Goal: Information Seeking & Learning: Learn about a topic

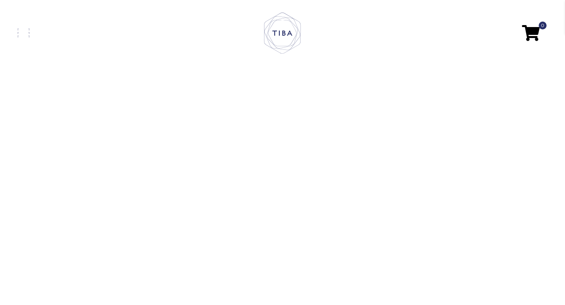
click at [24, 35] on link at bounding box center [106, 33] width 177 height 9
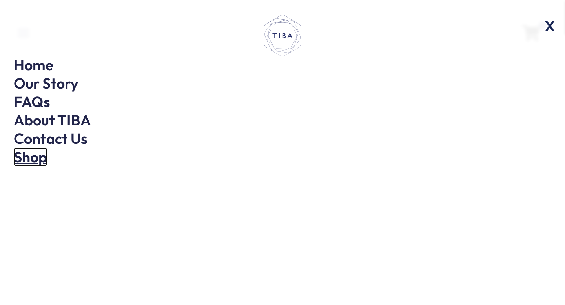
click at [37, 153] on link "Shop" at bounding box center [30, 156] width 33 height 19
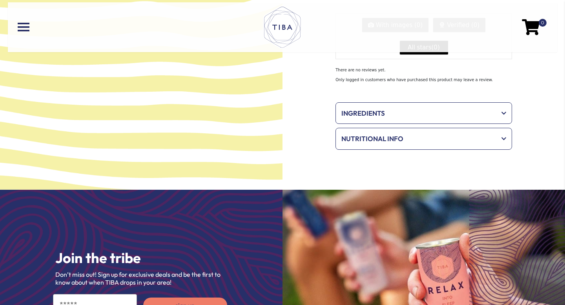
click at [379, 110] on span "Ingredients" at bounding box center [418, 113] width 154 height 10
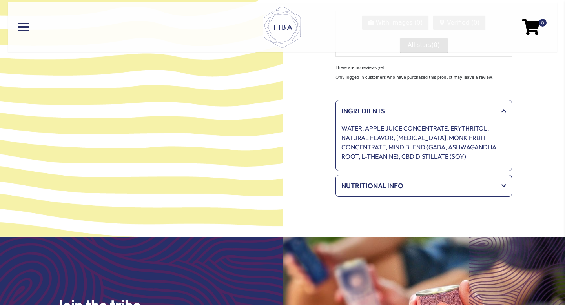
scroll to position [717, 0]
click at [379, 110] on span "Ingredients" at bounding box center [418, 111] width 154 height 10
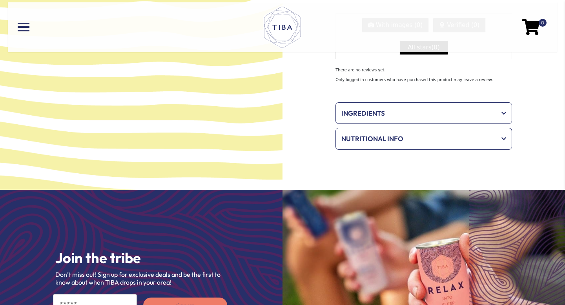
click at [395, 143] on span "Nutritional Info" at bounding box center [418, 139] width 154 height 10
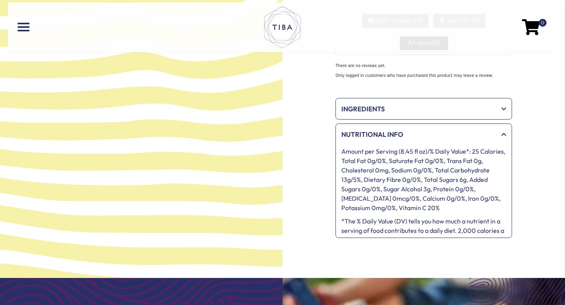
scroll to position [720, 0]
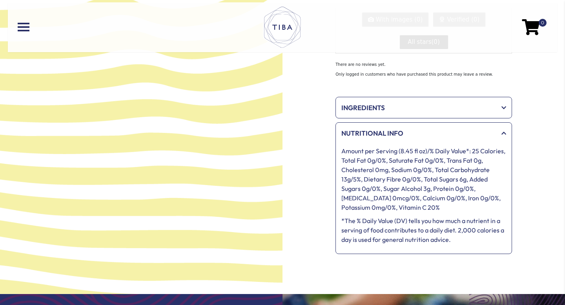
click at [387, 137] on span "Nutritional Info" at bounding box center [418, 133] width 154 height 10
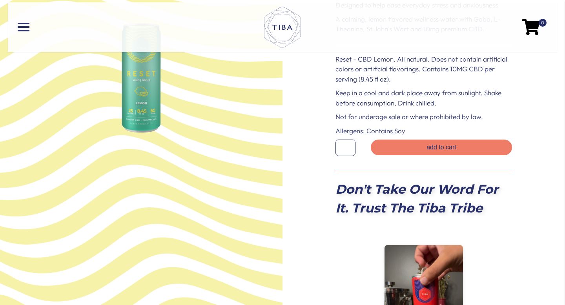
scroll to position [0, 0]
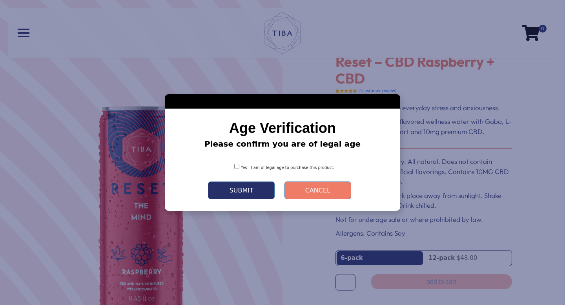
scroll to position [36, 0]
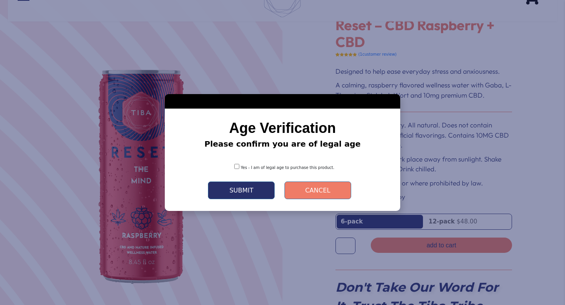
click at [239, 188] on button "Submit" at bounding box center [241, 191] width 67 height 18
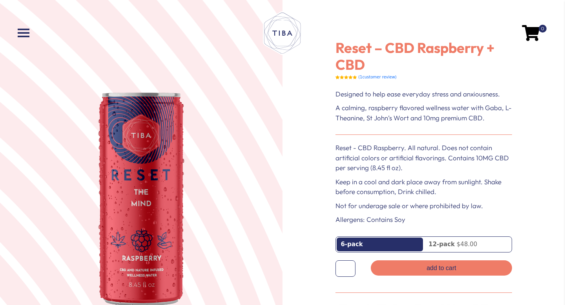
scroll to position [14, 0]
click at [31, 39] on nav "0" at bounding box center [282, 33] width 549 height 50
click at [27, 36] on span at bounding box center [24, 37] width 12 height 2
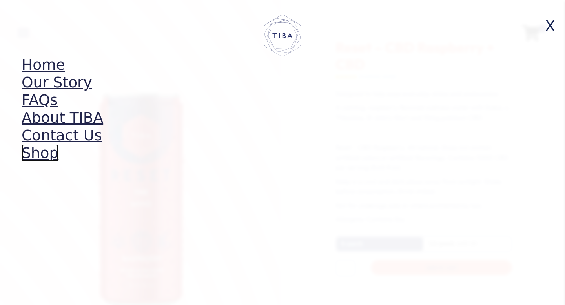
click at [41, 154] on link "Shop" at bounding box center [40, 152] width 37 height 17
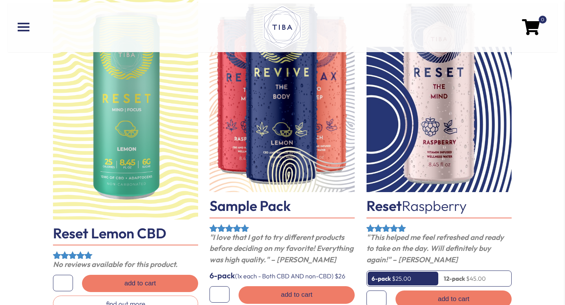
scroll to position [115, 0]
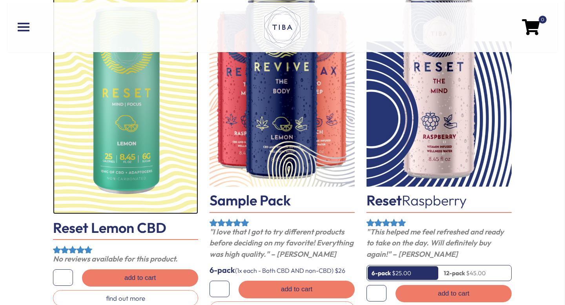
click at [115, 144] on img at bounding box center [125, 103] width 145 height 220
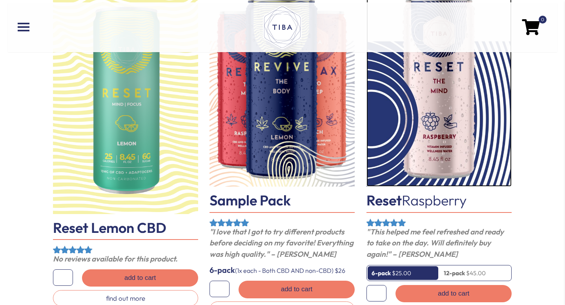
click at [452, 143] on img at bounding box center [438, 89] width 145 height 193
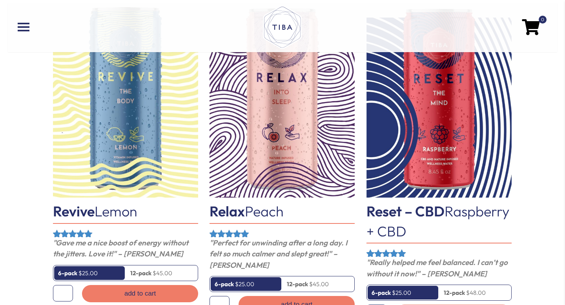
scroll to position [455, 0]
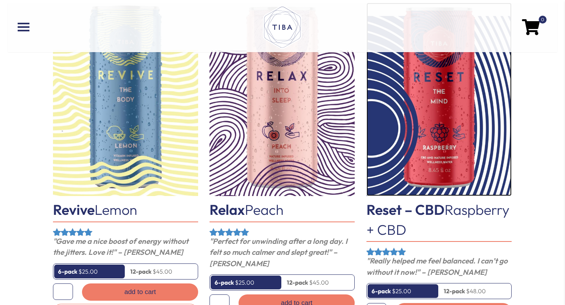
click at [434, 142] on img at bounding box center [438, 99] width 145 height 193
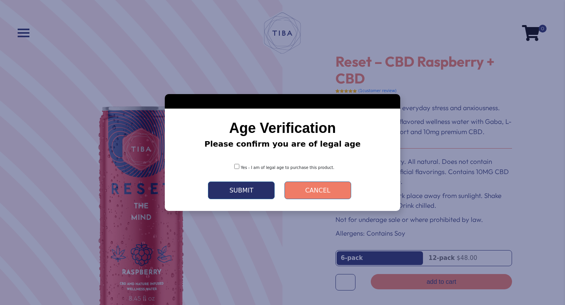
click at [240, 190] on button "Submit" at bounding box center [241, 191] width 67 height 18
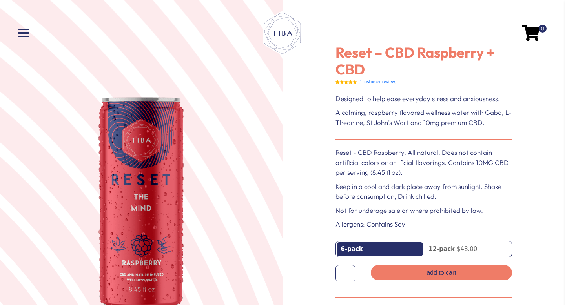
scroll to position [9, 0]
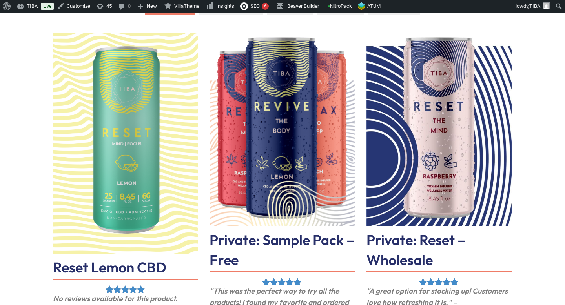
scroll to position [88, 0]
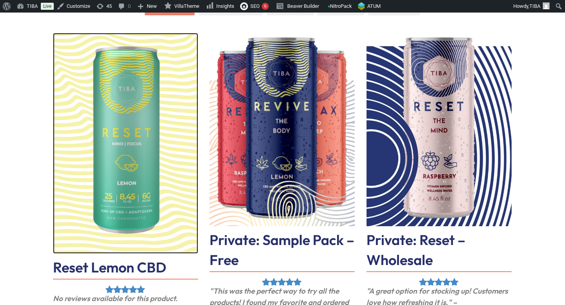
click at [127, 86] on img at bounding box center [125, 143] width 145 height 220
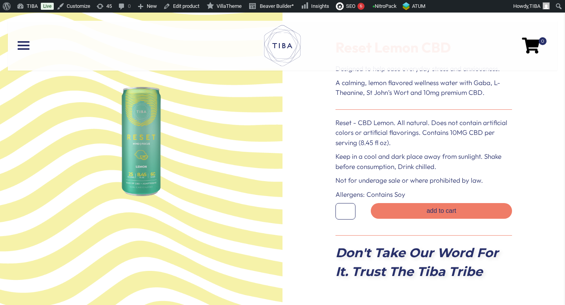
scroll to position [35, 0]
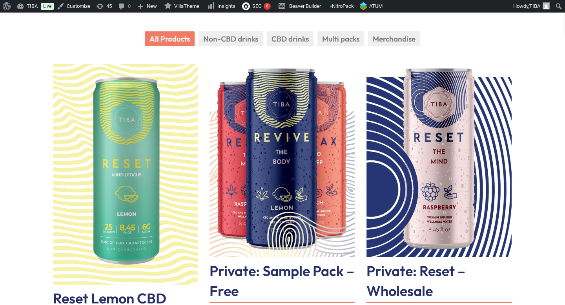
scroll to position [57, 0]
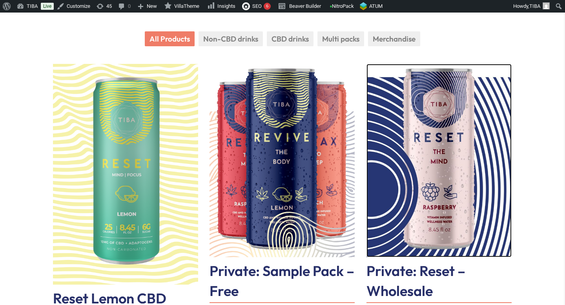
click at [433, 192] on img at bounding box center [438, 160] width 145 height 193
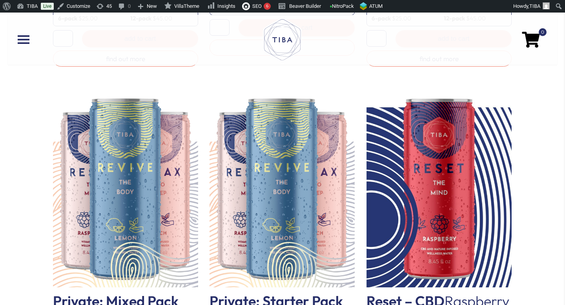
scroll to position [1451, 0]
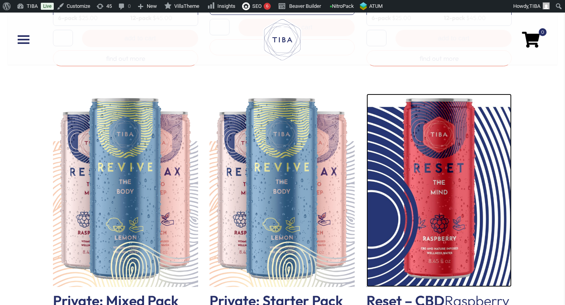
click at [415, 207] on img at bounding box center [438, 190] width 145 height 193
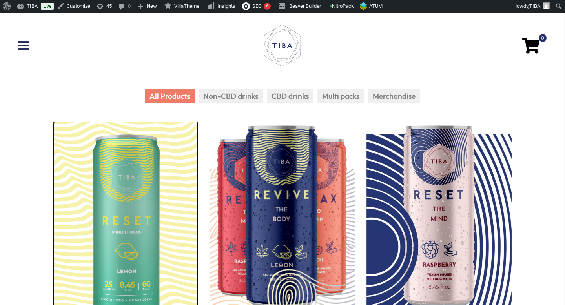
click at [134, 160] on img at bounding box center [125, 231] width 145 height 220
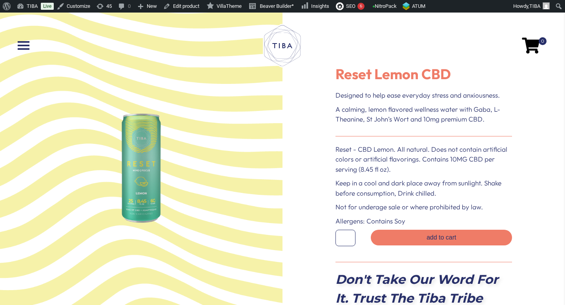
scroll to position [7, 0]
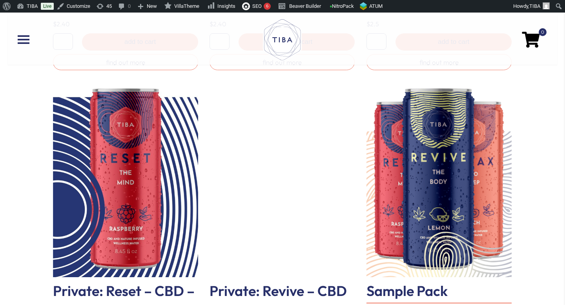
scroll to position [817, 0]
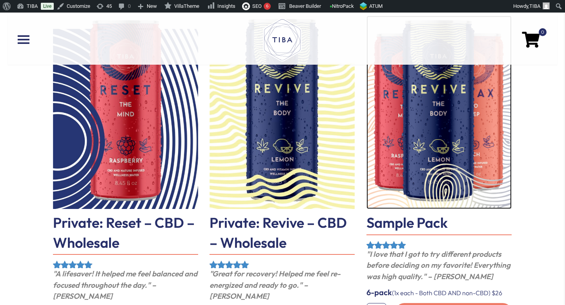
click at [442, 164] on img at bounding box center [438, 112] width 145 height 193
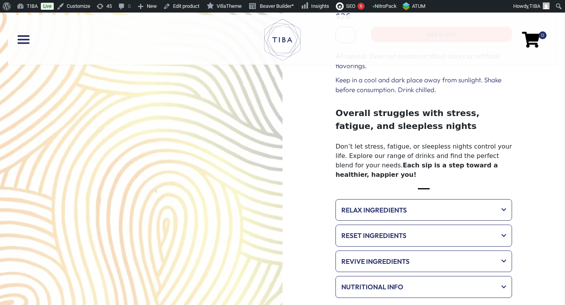
scroll to position [206, 0]
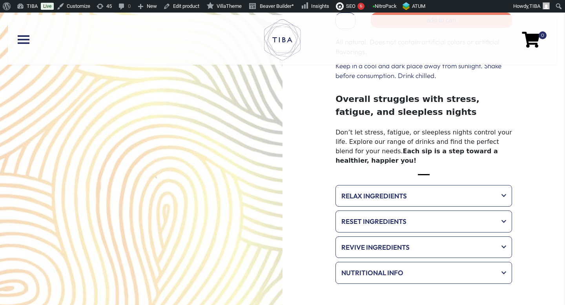
click at [392, 211] on div "Reset Ingredients WATER, APPLE JUICE CONCENTRATE, ERYTHRITOL, NATURAL FLAVOR, R…" at bounding box center [423, 222] width 177 height 22
click at [395, 217] on span "Reset Ingredients" at bounding box center [418, 222] width 154 height 10
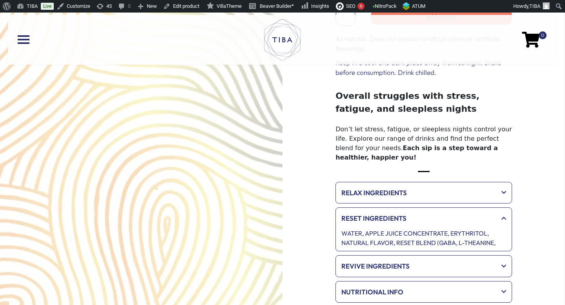
scroll to position [211, 0]
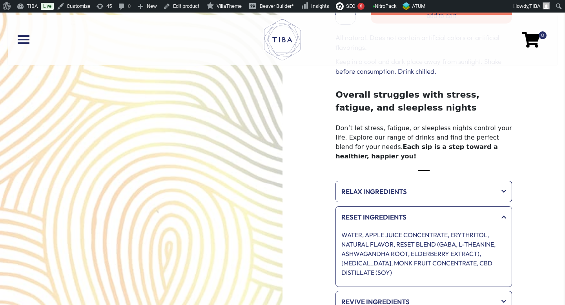
click at [395, 208] on div "Reset Ingredients" at bounding box center [423, 217] width 173 height 18
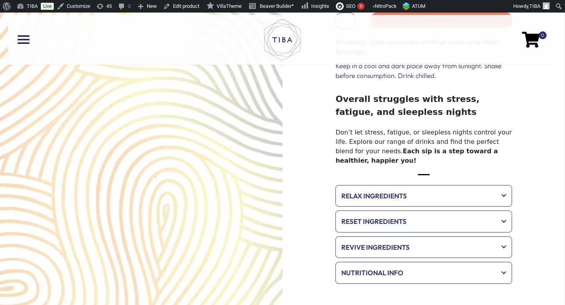
click at [399, 187] on div "Relax Ingredients" at bounding box center [423, 196] width 173 height 18
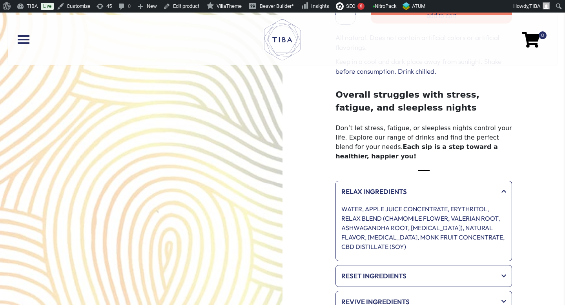
click at [401, 187] on span "Relax Ingredients" at bounding box center [418, 192] width 154 height 10
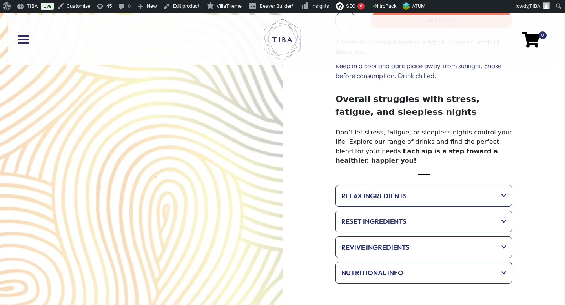
click at [406, 268] on span "Nutritional Info" at bounding box center [418, 273] width 154 height 10
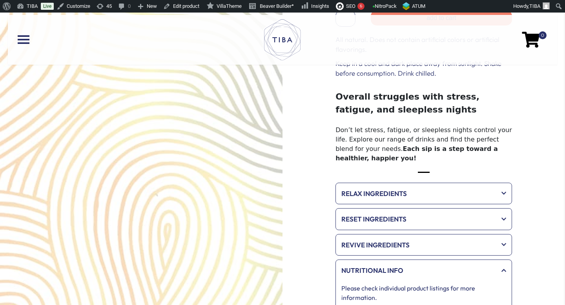
click at [410, 266] on span "Nutritional Info" at bounding box center [418, 271] width 154 height 10
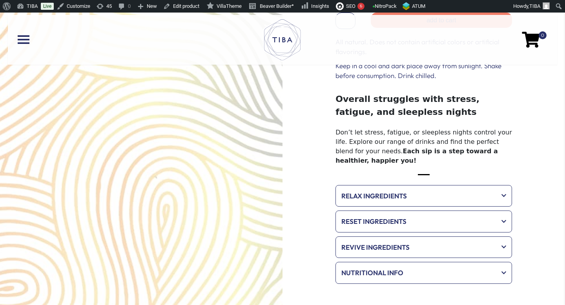
click at [409, 239] on div "Revive Ingredients" at bounding box center [423, 248] width 173 height 18
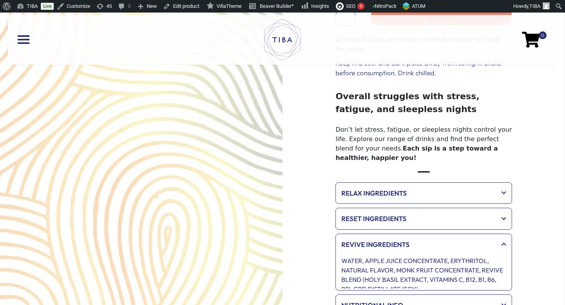
scroll to position [210, 0]
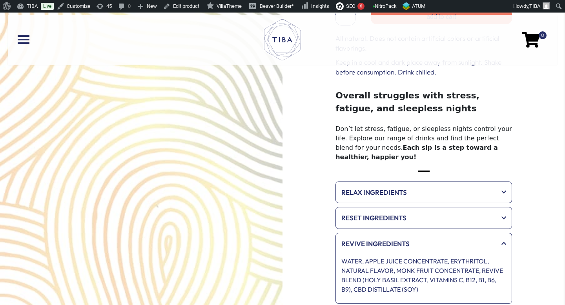
click at [409, 253] on div "WATER, APPLE JUICE CONCENTRATE, ERYTHRITOL, NATURAL FLAVOR, MONK FRUIT CONCENTR…" at bounding box center [423, 277] width 173 height 49
click at [404, 209] on div "Relax Ingredients WATER, APPLE JUICE CONCENTRATE, ERYTHRITOL, RELAX BLEND (CHAM…" at bounding box center [423, 256] width 177 height 148
click at [404, 209] on div "Reset Ingredients" at bounding box center [423, 218] width 173 height 18
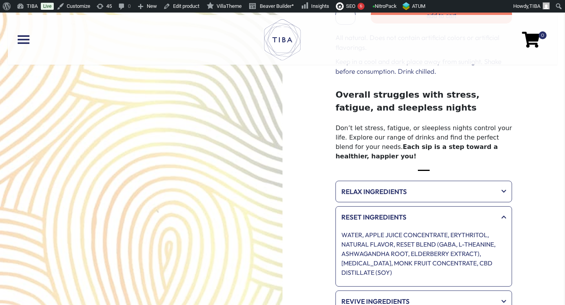
scroll to position [211, 0]
click at [398, 183] on div "Relax Ingredients" at bounding box center [423, 192] width 173 height 18
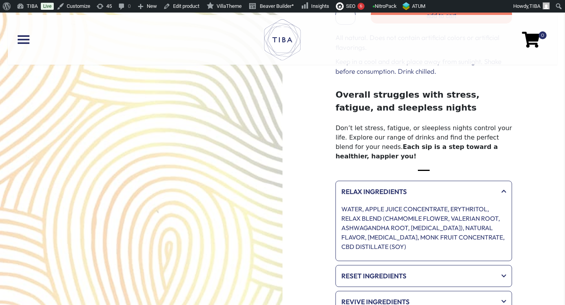
click at [398, 183] on div "Relax Ingredients" at bounding box center [423, 192] width 173 height 18
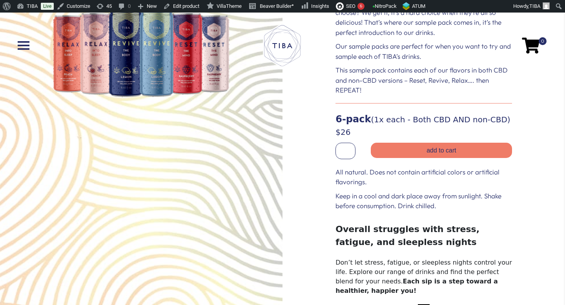
scroll to position [0, 0]
